Goal: Browse casually

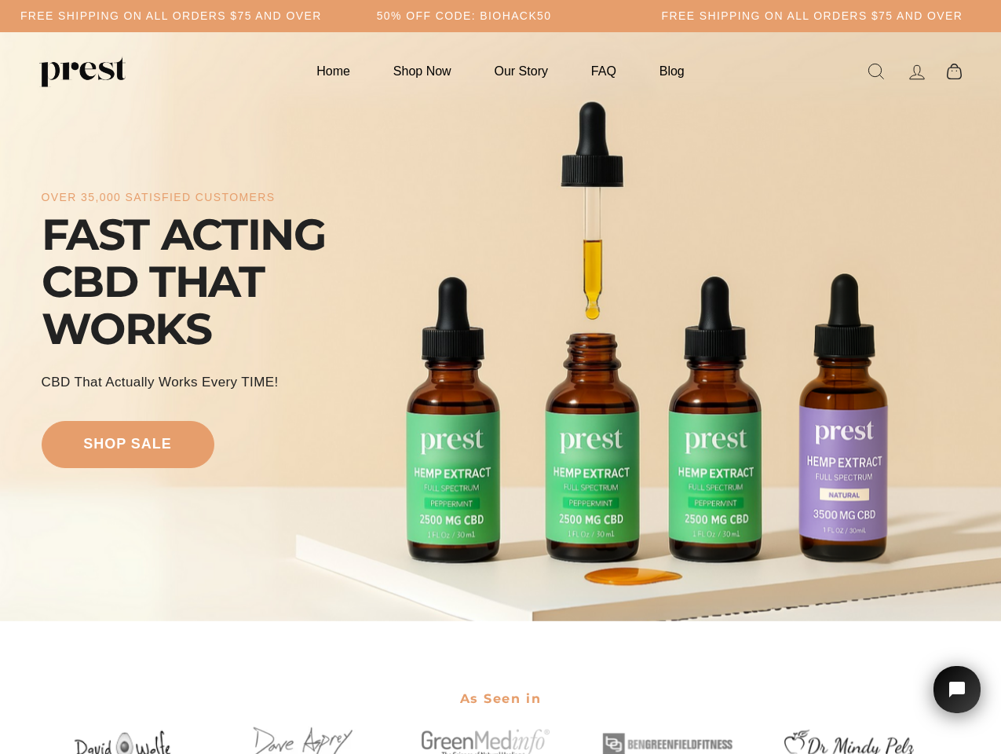
click at [500, 377] on div "over 35,000 satisfied customers FAST ACTING CBD THAT WORKS CBD That Actually Wo…" at bounding box center [501, 326] width 919 height 463
click at [500, 16] on h5 "50% OFF CODE: BIOHACK50" at bounding box center [464, 15] width 175 height 13
click at [500, 327] on div "over 35,000 satisfied customers FAST ACTING CBD THAT WORKS CBD That Actually Wo…" at bounding box center [501, 326] width 919 height 463
click at [957, 689] on icon "Open chat widget" at bounding box center [966, 690] width 24 height 24
